Goal: Find contact information: Find contact information

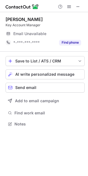
scroll to position [120, 88]
click at [79, 9] on span at bounding box center [77, 6] width 4 height 4
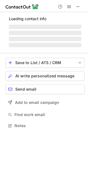
scroll to position [120, 88]
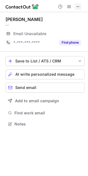
click at [76, 8] on span at bounding box center [77, 6] width 4 height 4
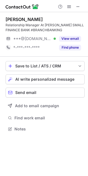
scroll to position [125, 88]
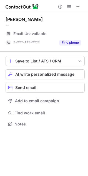
scroll to position [120, 88]
click at [68, 38] on div "Email Unavailable" at bounding box center [46, 33] width 67 height 9
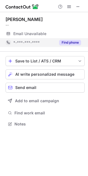
click at [69, 43] on button "Find phone" at bounding box center [70, 43] width 22 height 6
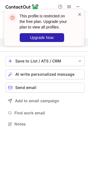
click at [78, 15] on span at bounding box center [79, 15] width 4 height 6
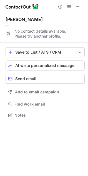
scroll to position [2, 3]
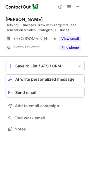
scroll to position [125, 88]
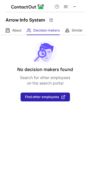
click at [72, 6] on button at bounding box center [74, 6] width 7 height 7
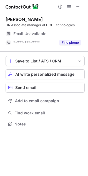
scroll to position [120, 88]
click at [79, 4] on span at bounding box center [77, 6] width 4 height 4
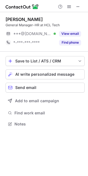
scroll to position [120, 88]
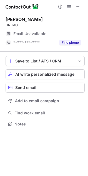
scroll to position [120, 88]
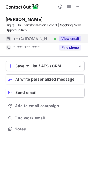
scroll to position [125, 88]
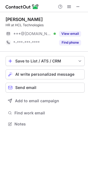
scroll to position [120, 88]
drag, startPoint x: 78, startPoint y: 5, endPoint x: 76, endPoint y: 0, distance: 5.1
click at [78, 3] on div at bounding box center [44, 6] width 88 height 12
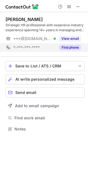
scroll to position [125, 88]
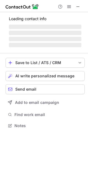
scroll to position [120, 88]
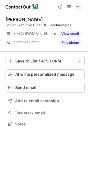
click at [76, 6] on span at bounding box center [77, 6] width 4 height 4
drag, startPoint x: 75, startPoint y: 7, endPoint x: 66, endPoint y: 2, distance: 10.5
click at [75, 7] on span at bounding box center [77, 6] width 4 height 4
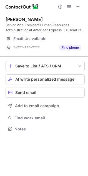
scroll to position [125, 88]
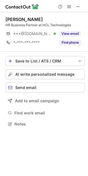
scroll to position [120, 88]
click at [77, 7] on span at bounding box center [77, 6] width 4 height 4
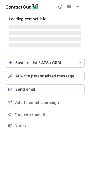
scroll to position [125, 88]
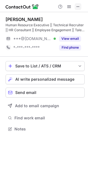
click at [77, 6] on span at bounding box center [77, 6] width 4 height 4
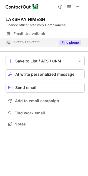
scroll to position [120, 88]
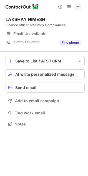
click at [76, 6] on span at bounding box center [77, 6] width 4 height 4
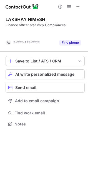
scroll to position [2, 3]
